Goal: Information Seeking & Learning: Find specific fact

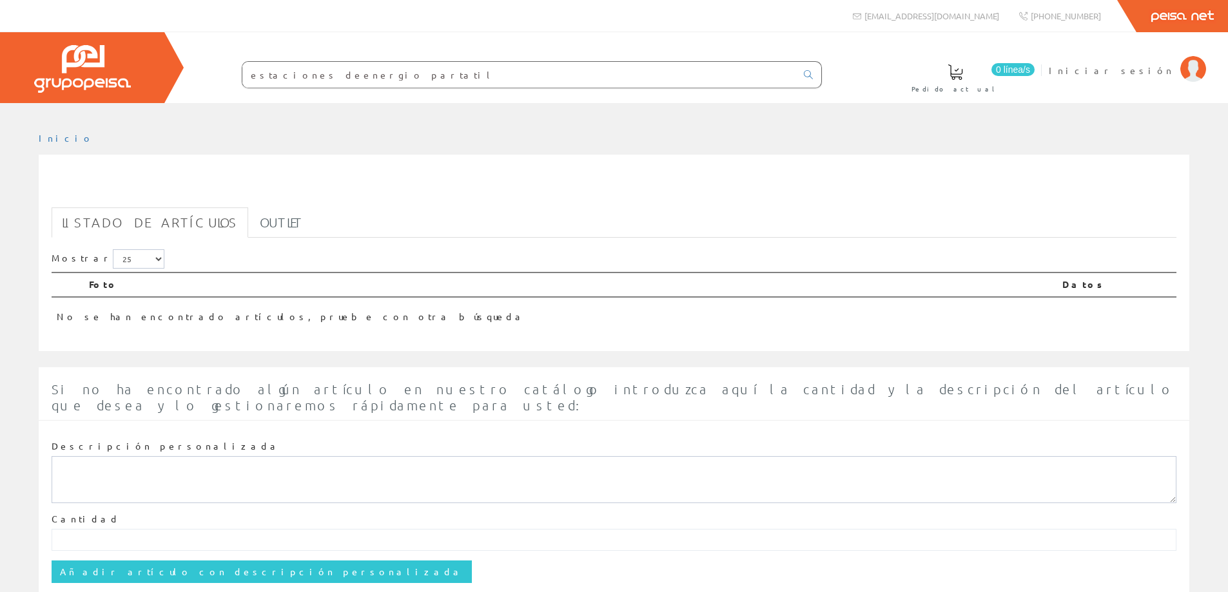
click at [306, 76] on input "estaciones deenergio partatil" at bounding box center [519, 75] width 554 height 26
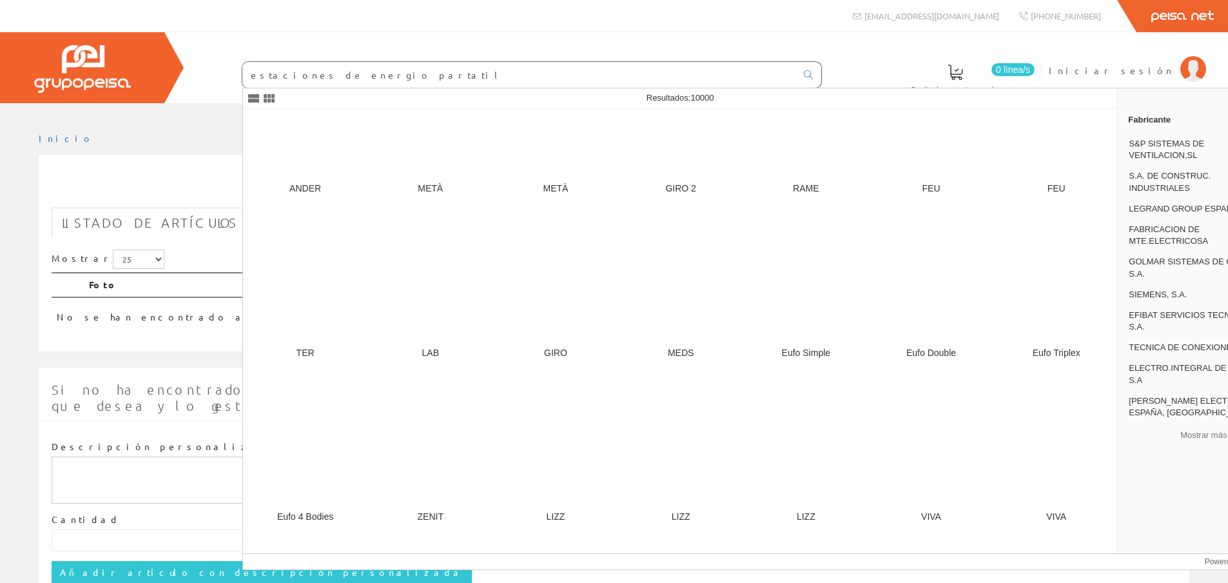
scroll to position [1547, 0]
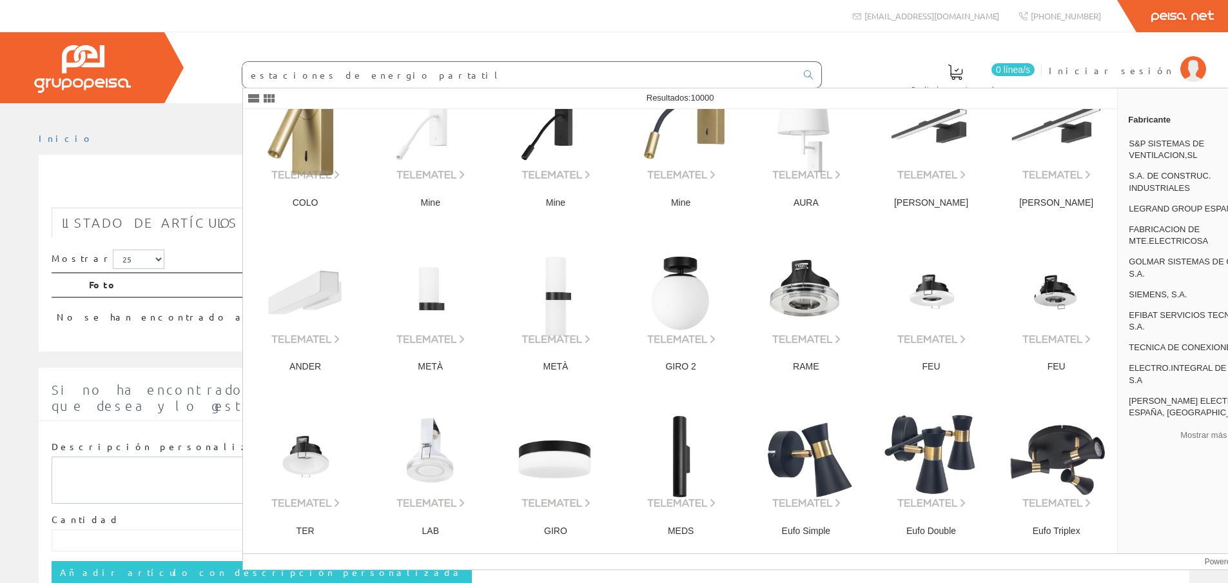
click at [351, 73] on input "estaciones de energio partatil" at bounding box center [519, 75] width 554 height 26
click at [353, 75] on input "estaciones de energio partatil" at bounding box center [519, 75] width 554 height 26
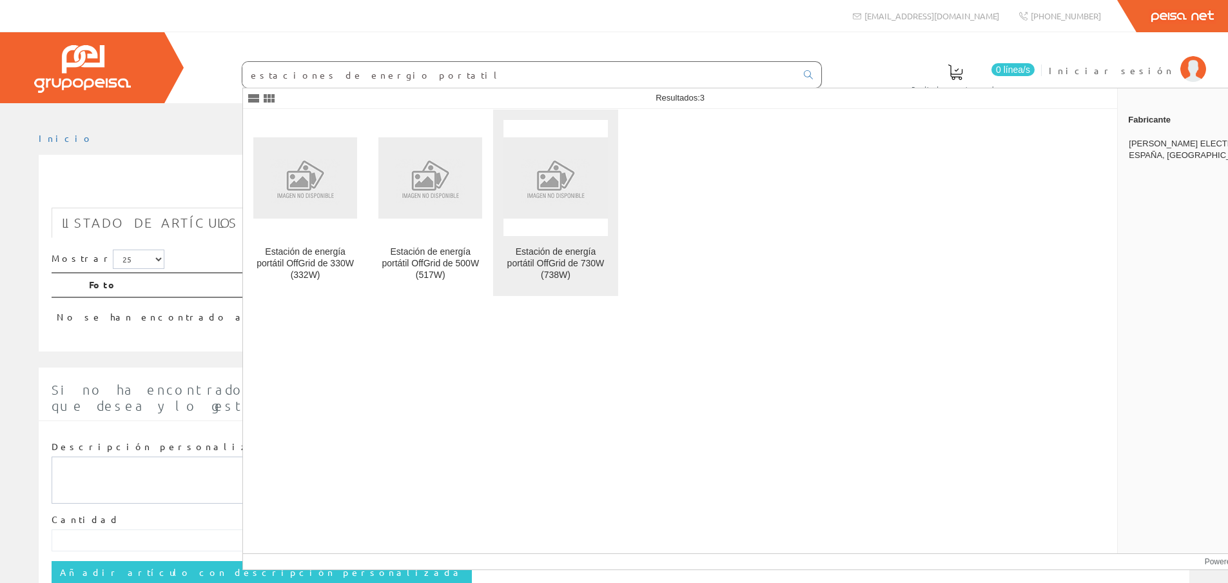
type input "estaciones de energio portatil"
click at [557, 190] on img at bounding box center [556, 177] width 104 height 81
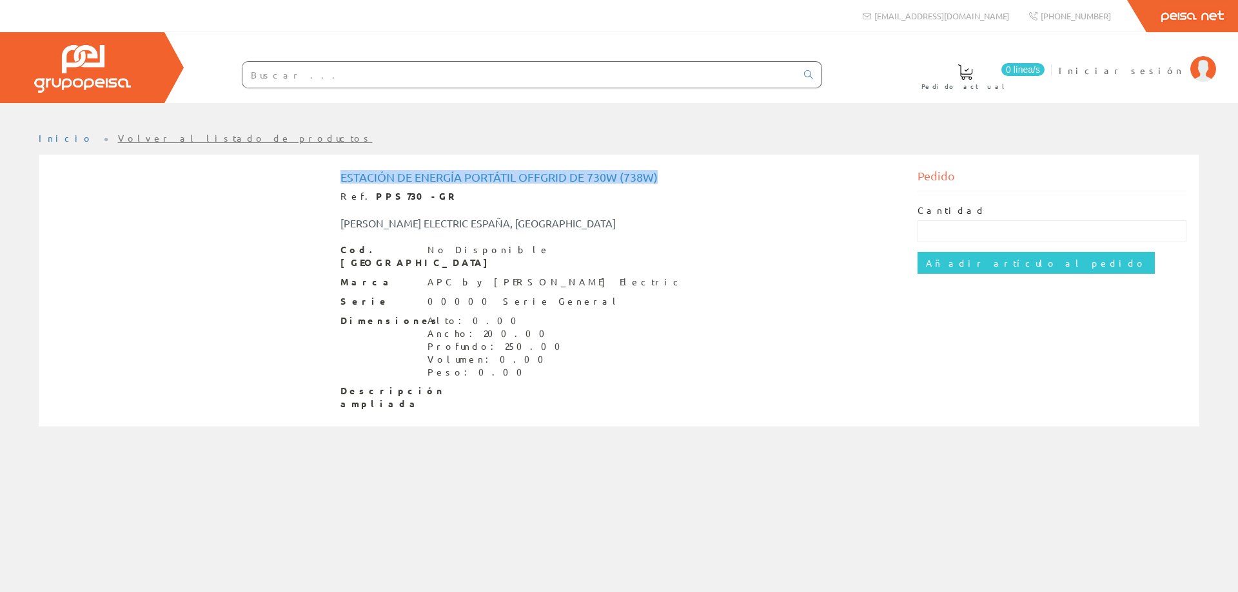
drag, startPoint x: 340, startPoint y: 177, endPoint x: 682, endPoint y: 173, distance: 341.7
click at [682, 173] on h1 "Estación de energía portátil OffGrid de 730W (738W)" at bounding box center [619, 177] width 558 height 13
copy h1 "Estación de energía portátil OffGrid de 730W (738W)"
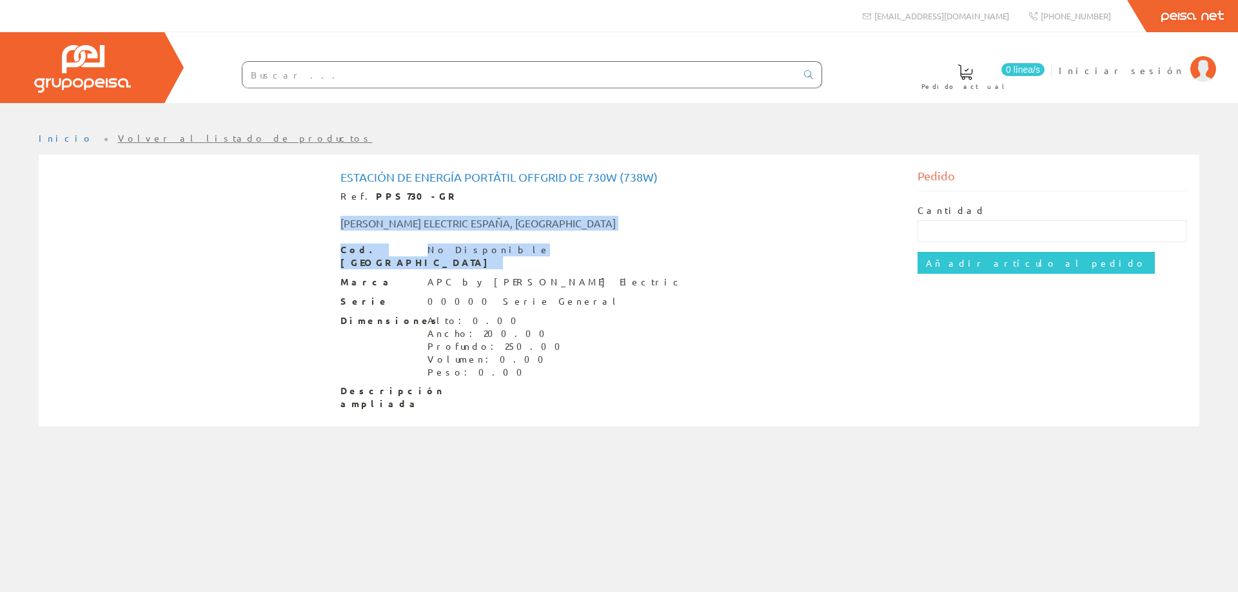
drag, startPoint x: 341, startPoint y: 222, endPoint x: 519, endPoint y: 234, distance: 178.4
click at [519, 234] on div "Estación de energía portátil OffGrid de 730W (738W) Ref. PPS730-GR SCHNEIDER EL…" at bounding box center [619, 291] width 558 height 240
click at [549, 228] on div "[PERSON_NAME] ELECTRIC ESPAÑA, [GEOGRAPHIC_DATA]" at bounding box center [499, 223] width 337 height 15
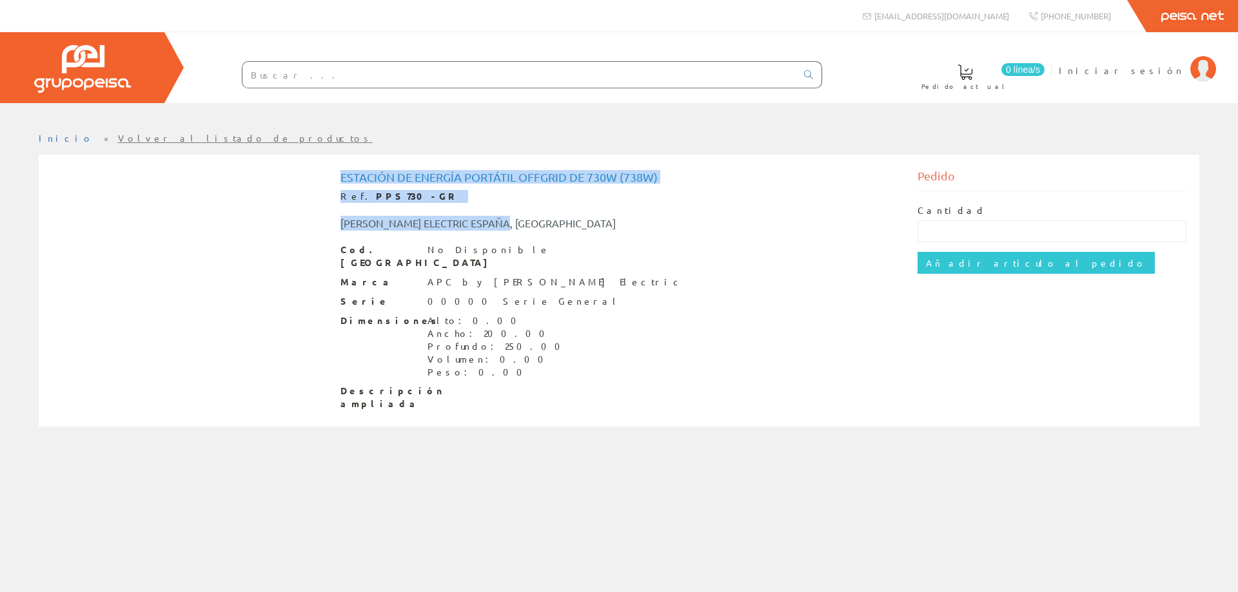
drag, startPoint x: 340, startPoint y: 175, endPoint x: 586, endPoint y: 206, distance: 248.3
click at [586, 206] on div "Estación de energía portátil OffGrid de 730W (738W) Ref. PPS730-GR SCHNEIDER EL…" at bounding box center [619, 291] width 558 height 240
copy div "Estación de energía portátil OffGrid de 730W (738W) Ref. PPS730-GR SCHNEIDER EL…"
